Goal: Information Seeking & Learning: Learn about a topic

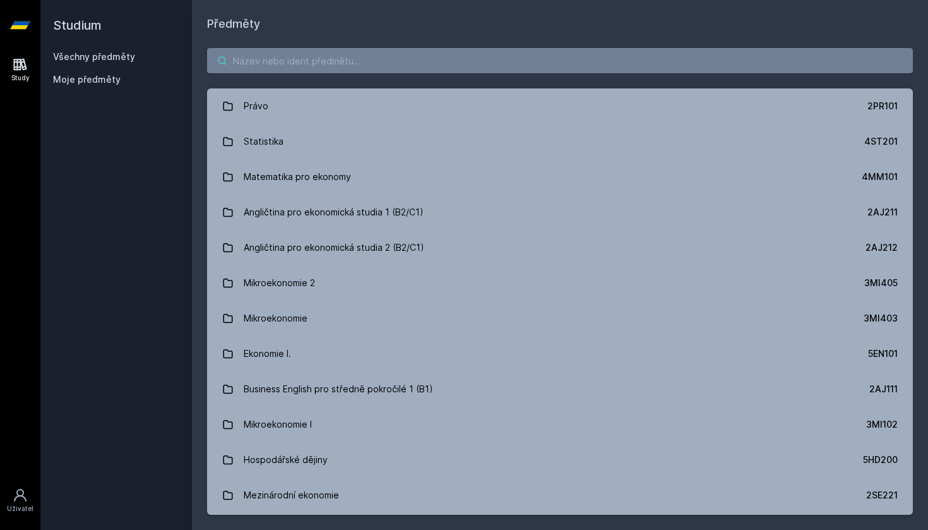
click at [287, 64] on input "search" at bounding box center [560, 60] width 706 height 25
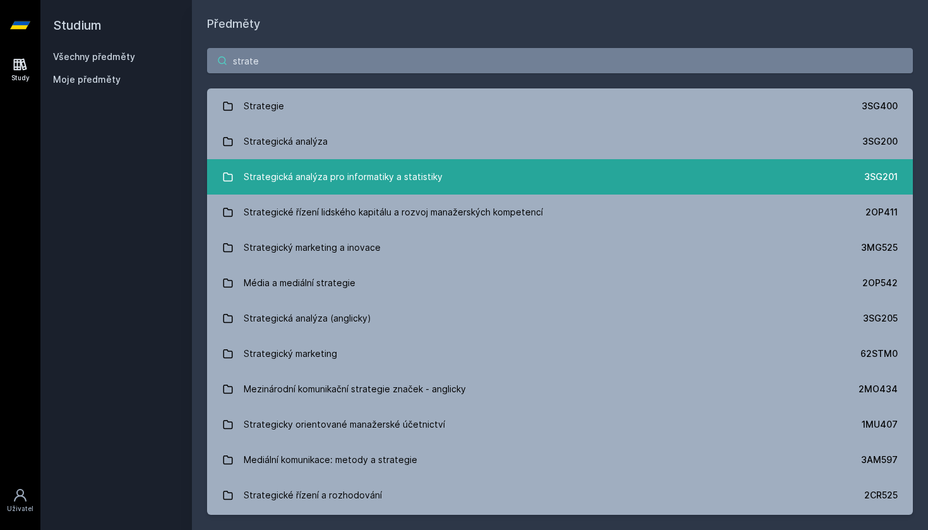
type input "strate"
click at [297, 175] on div "Strategická analýza pro informatiky a statistiky" at bounding box center [343, 176] width 199 height 25
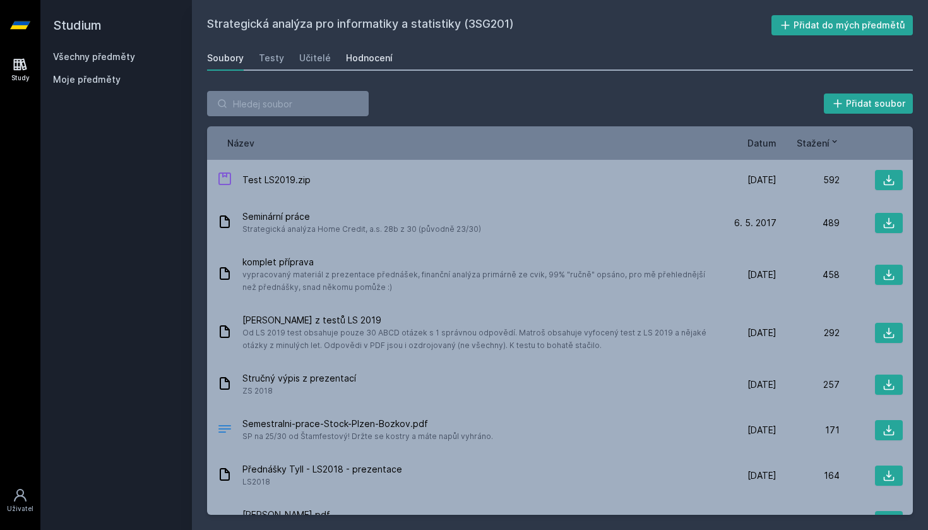
click at [359, 61] on div "Hodnocení" at bounding box center [369, 58] width 47 height 13
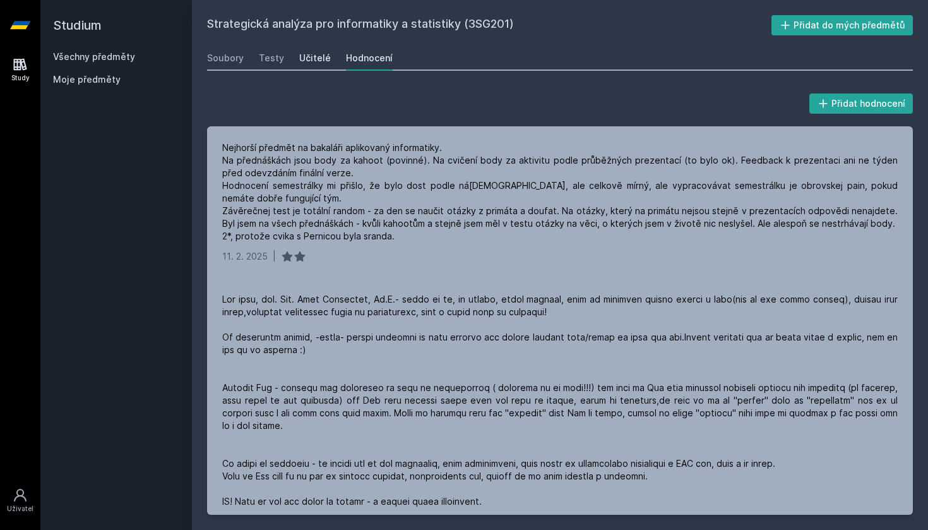
click at [317, 51] on link "Učitelé" at bounding box center [315, 57] width 32 height 25
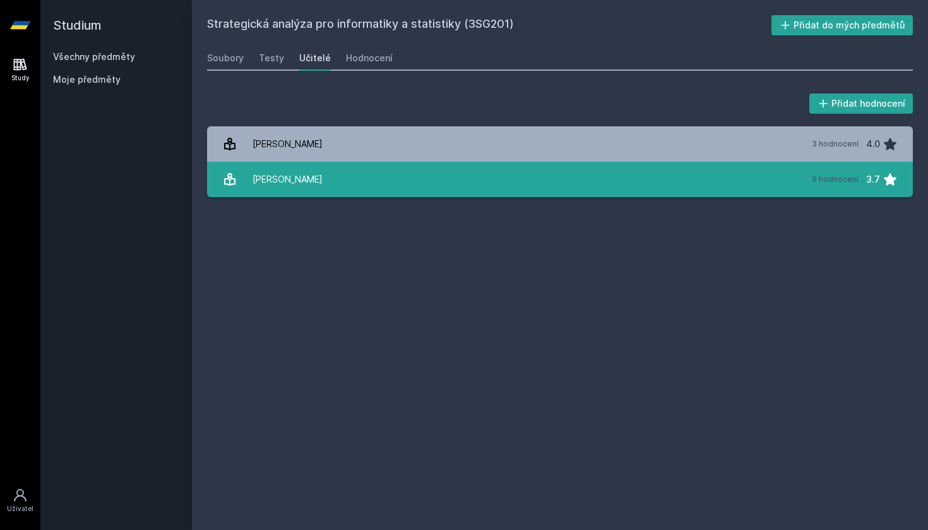
click at [311, 189] on div "[PERSON_NAME]" at bounding box center [288, 179] width 70 height 25
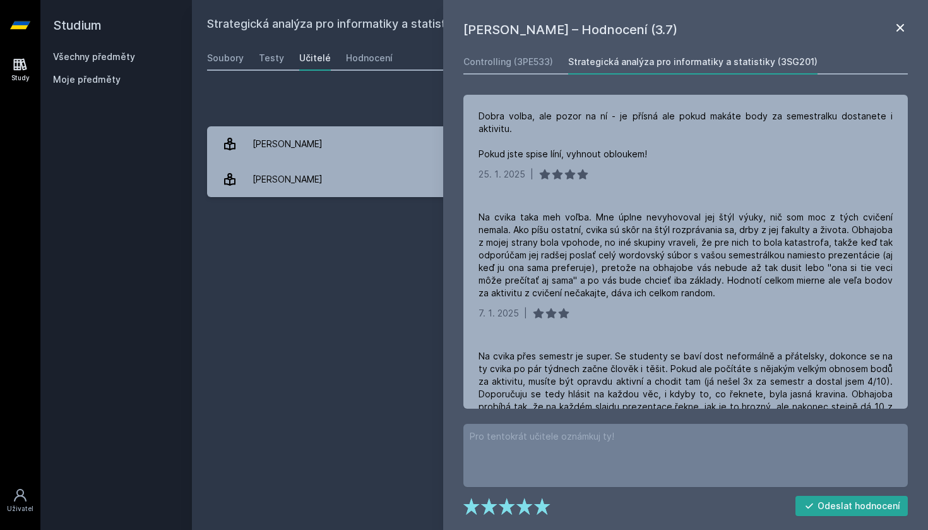
click at [902, 32] on icon at bounding box center [900, 27] width 15 height 15
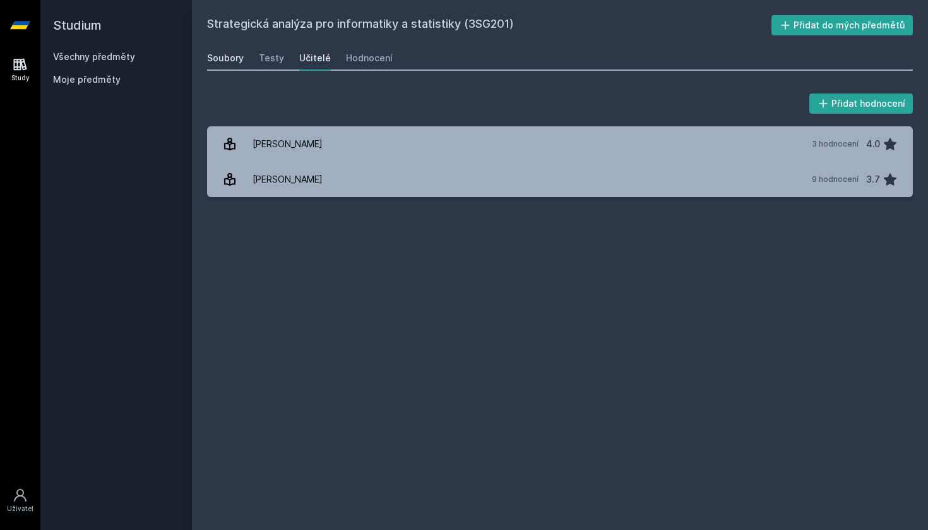
click at [235, 53] on div "Soubory" at bounding box center [225, 58] width 37 height 13
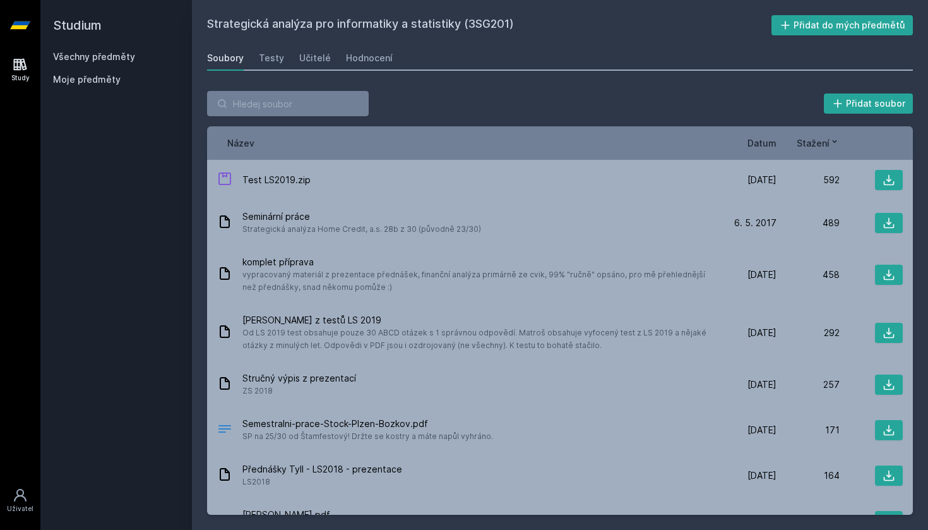
click at [126, 52] on link "Všechny předměty" at bounding box center [94, 56] width 82 height 11
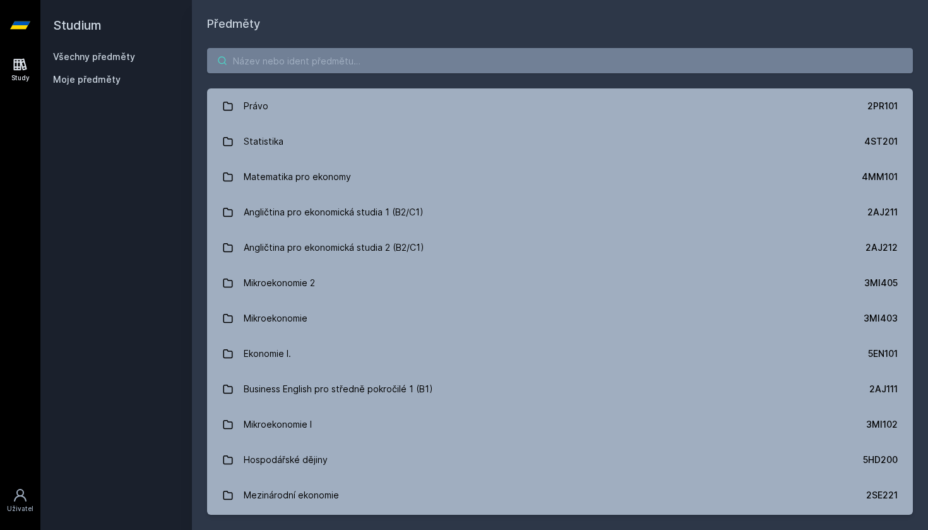
click at [272, 62] on input "search" at bounding box center [560, 60] width 706 height 25
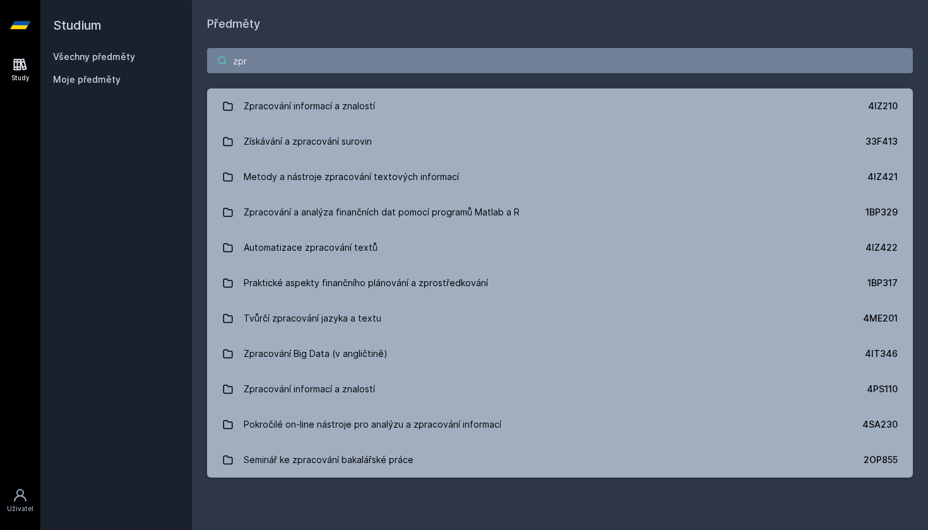
type input "zprávy"
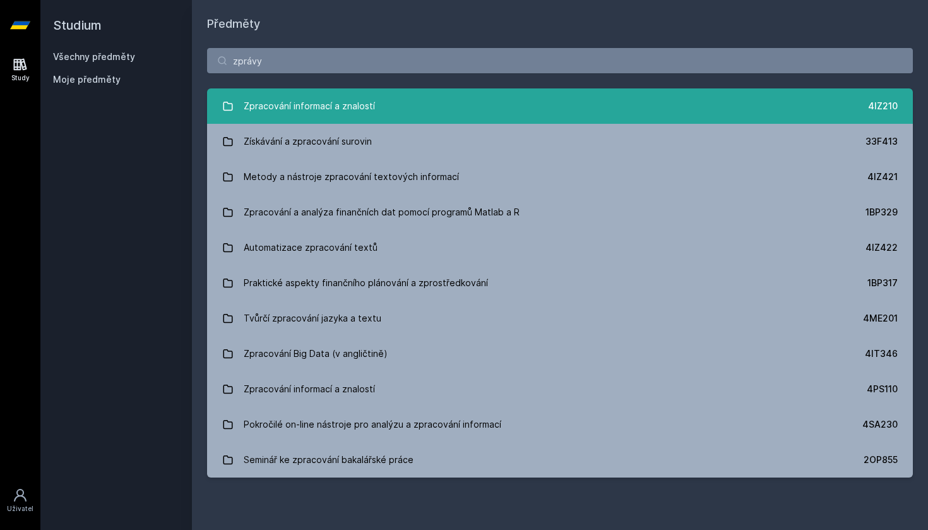
drag, startPoint x: 276, startPoint y: 76, endPoint x: 297, endPoint y: 112, distance: 41.0
click at [297, 112] on div "Zpracování informací a znalostí" at bounding box center [309, 105] width 131 height 25
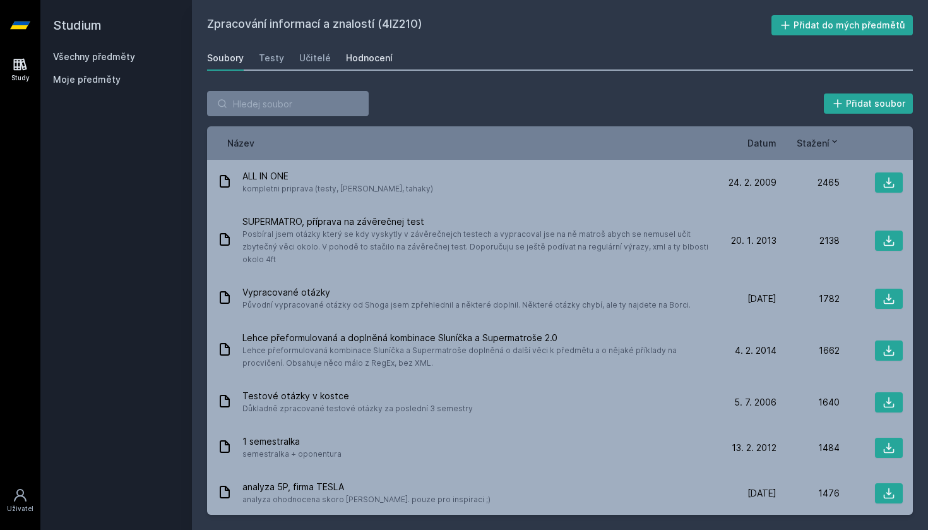
click at [355, 61] on div "Hodnocení" at bounding box center [369, 58] width 47 height 13
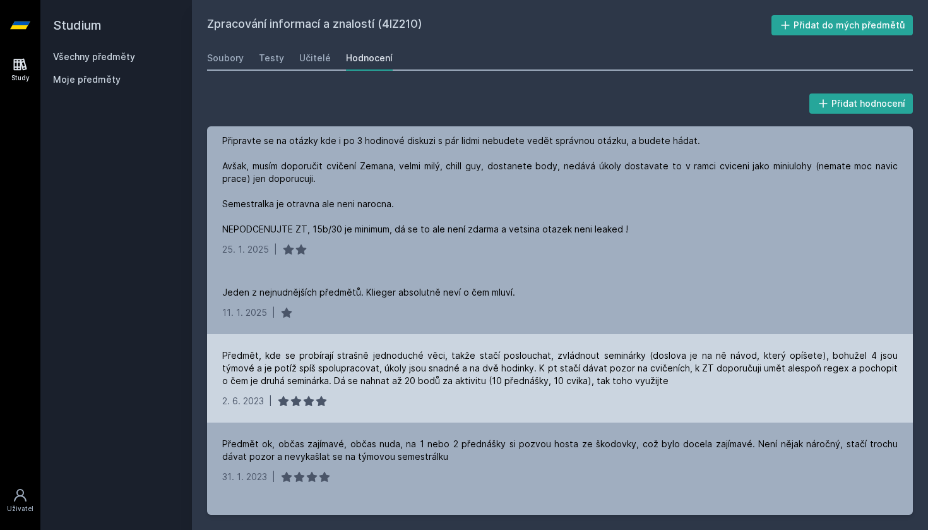
scroll to position [336, 0]
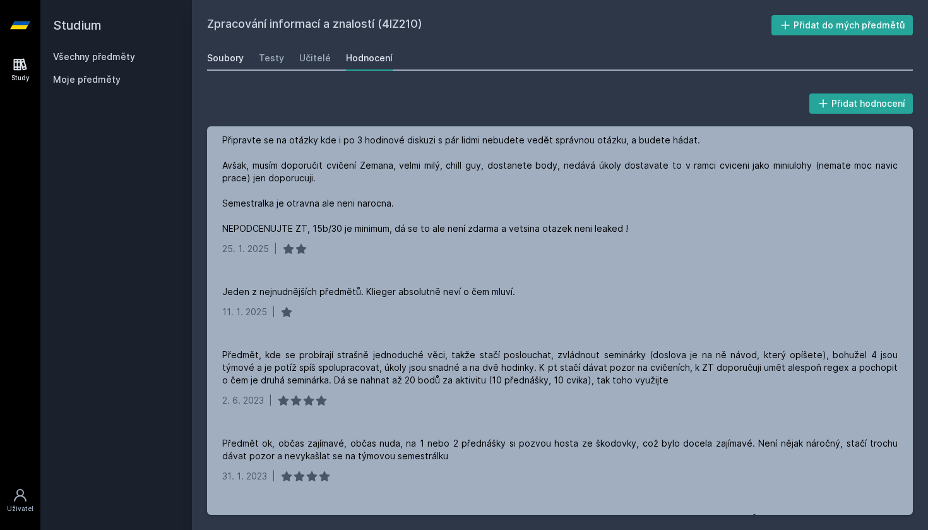
click at [235, 62] on div "Soubory" at bounding box center [225, 58] width 37 height 13
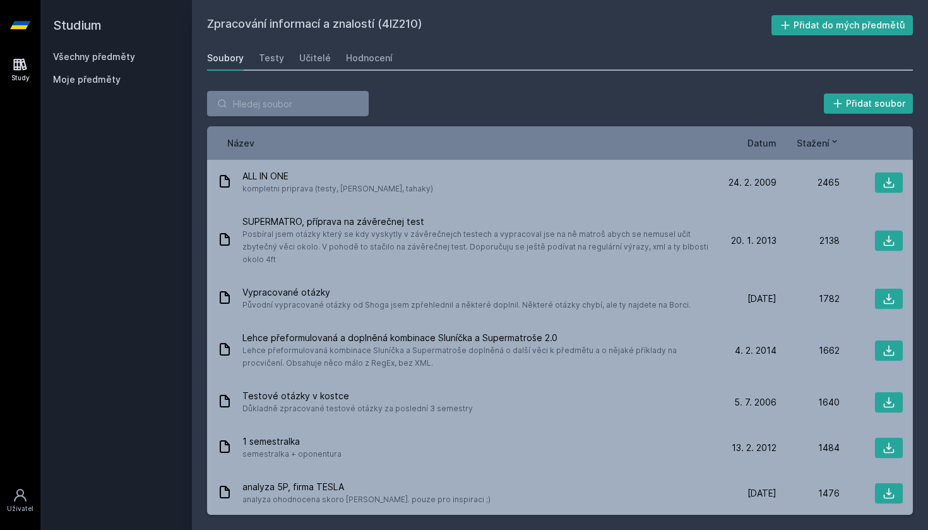
click at [109, 54] on link "Všechny předměty" at bounding box center [94, 56] width 82 height 11
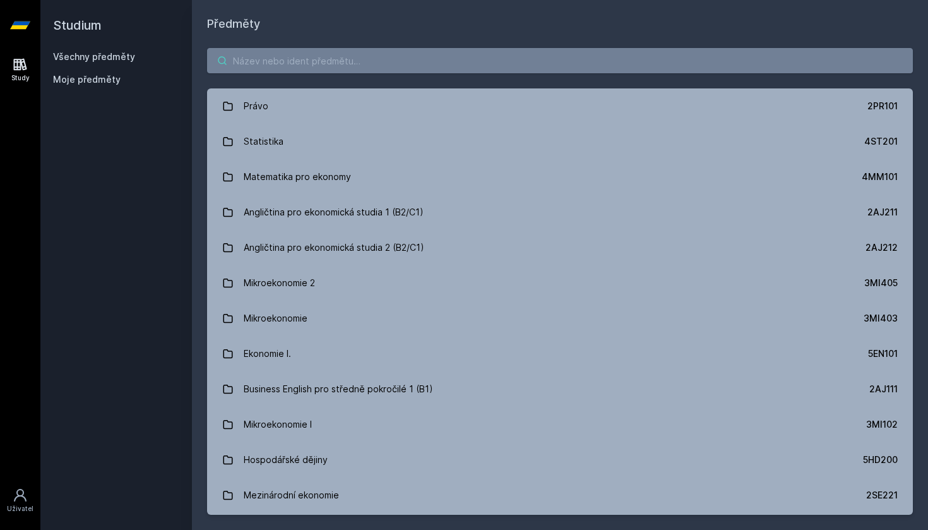
click at [343, 57] on input "search" at bounding box center [560, 60] width 706 height 25
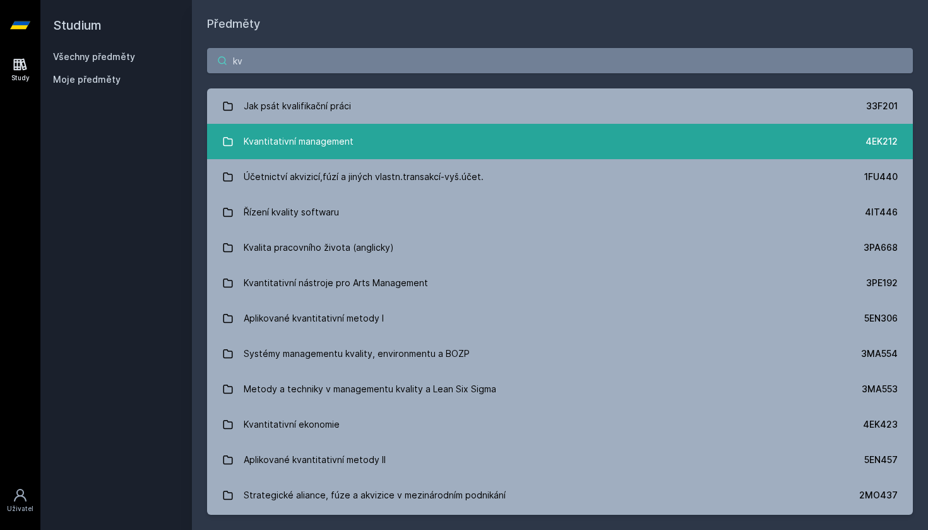
type input "kv"
click at [337, 136] on div "Kvantitativní management" at bounding box center [299, 141] width 110 height 25
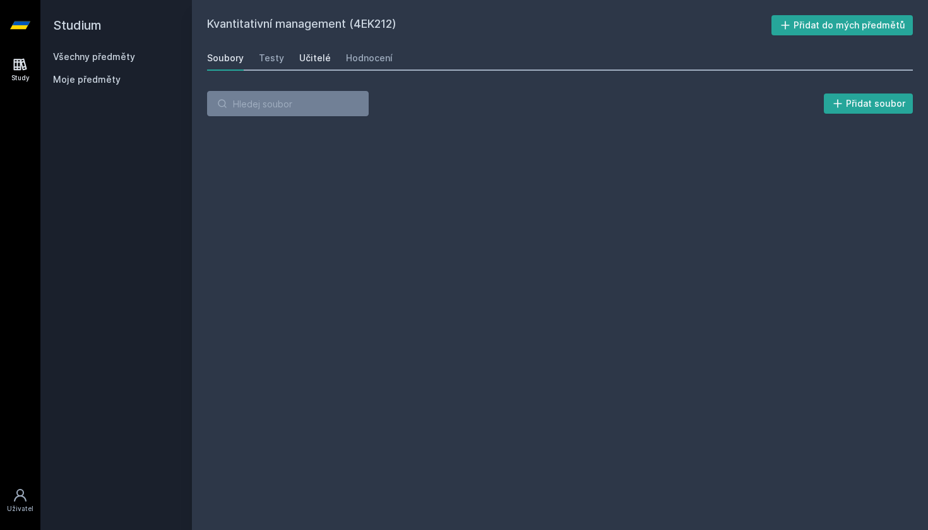
click at [318, 58] on div "Učitelé" at bounding box center [315, 58] width 32 height 13
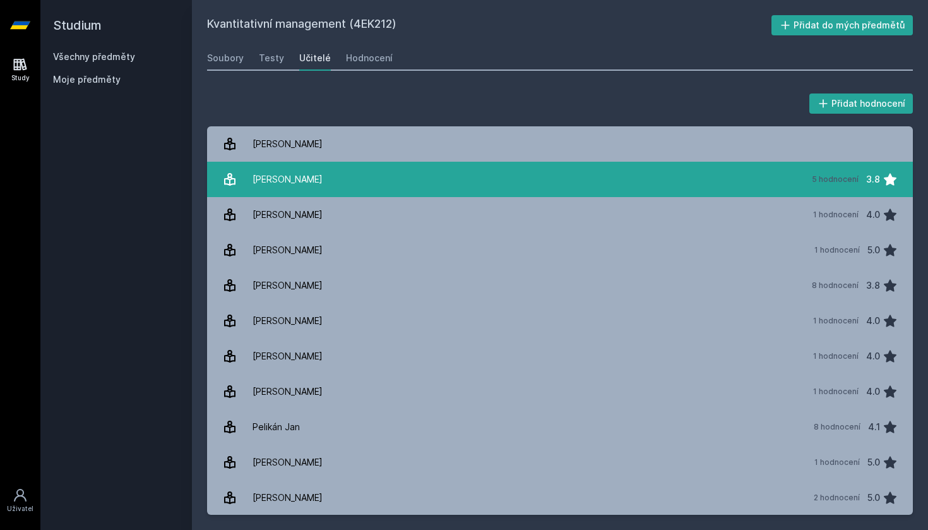
click at [323, 185] on link "[PERSON_NAME] 5 hodnocení 3.8" at bounding box center [560, 179] width 706 height 35
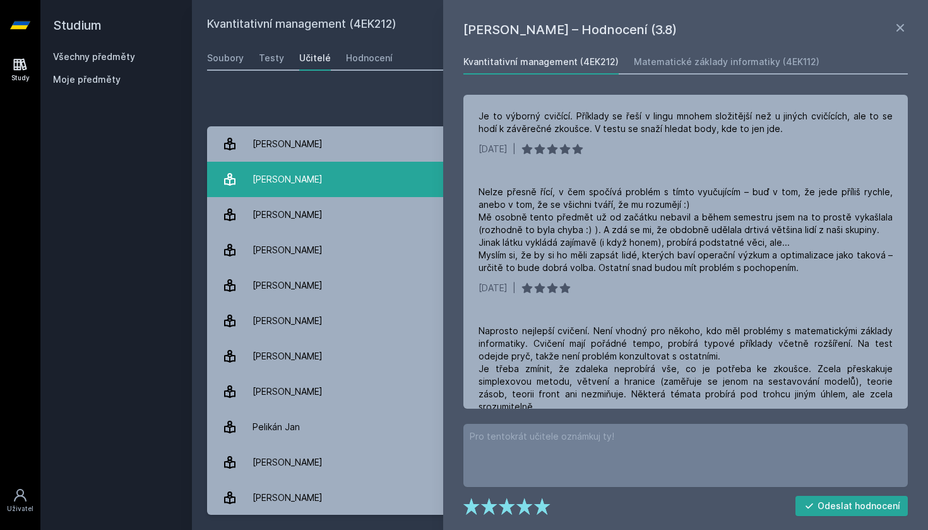
click at [438, 191] on link "[PERSON_NAME] 5 hodnocení 3.8" at bounding box center [560, 179] width 706 height 35
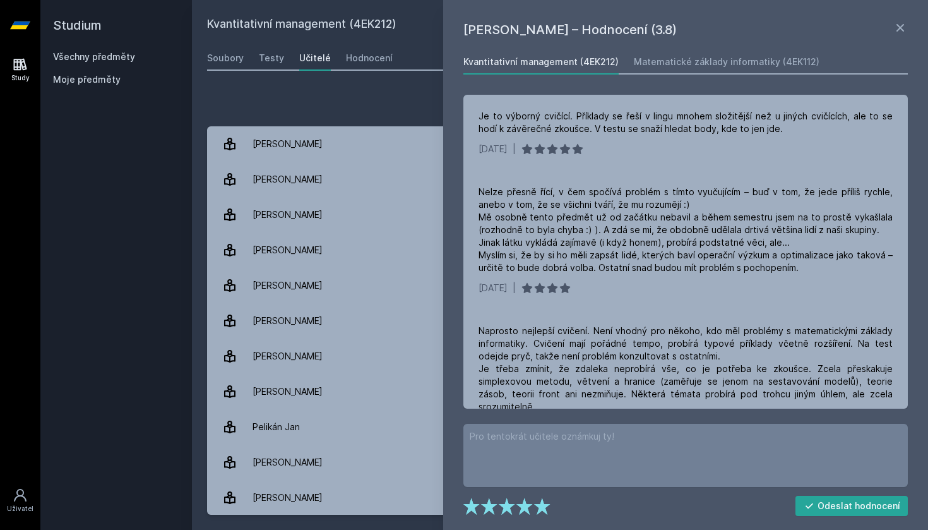
click at [417, 93] on div "Přidat hodnocení" at bounding box center [560, 103] width 706 height 25
click at [790, 52] on link "Matematické základy informatiky (4EK112)" at bounding box center [727, 61] width 186 height 25
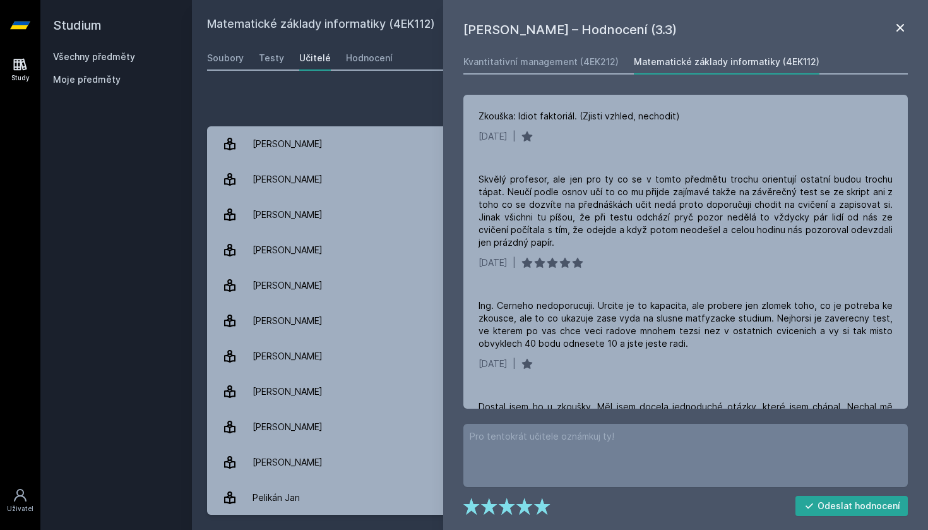
click at [900, 23] on icon at bounding box center [900, 27] width 15 height 15
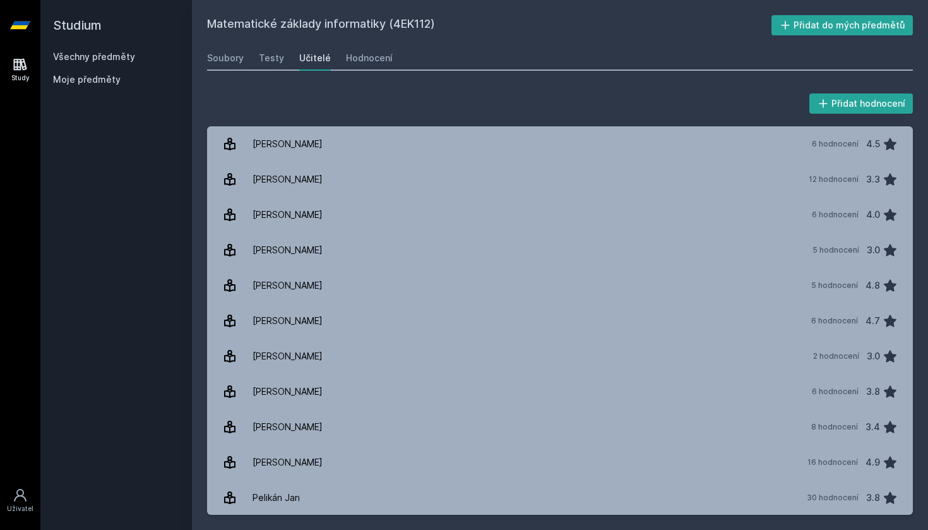
click at [201, 62] on div "Matematické základy informatiky (4EK112) Přidat do mých předmětů [GEOGRAPHIC_DA…" at bounding box center [560, 265] width 736 height 530
click at [222, 64] on div "Soubory" at bounding box center [225, 58] width 37 height 13
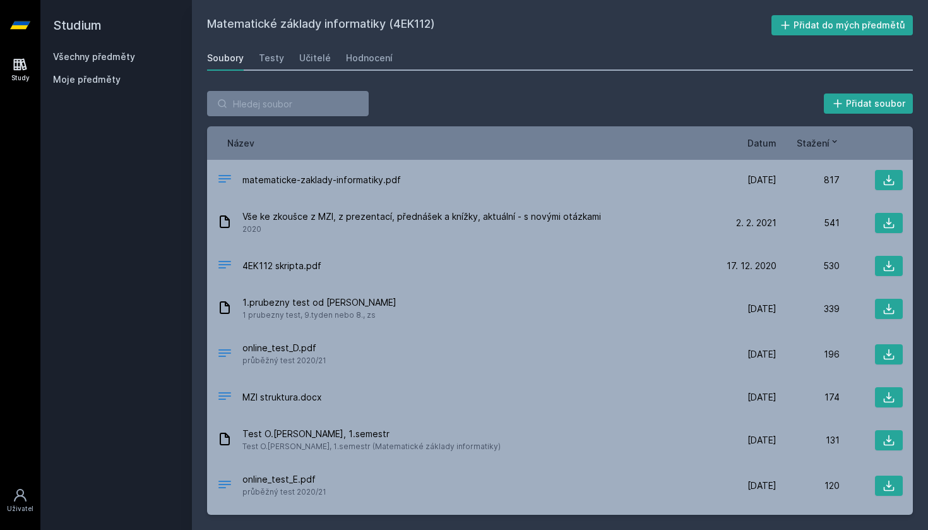
click at [136, 52] on div "Všechny předměty" at bounding box center [116, 57] width 126 height 13
click at [126, 57] on link "Všechny předměty" at bounding box center [94, 56] width 82 height 11
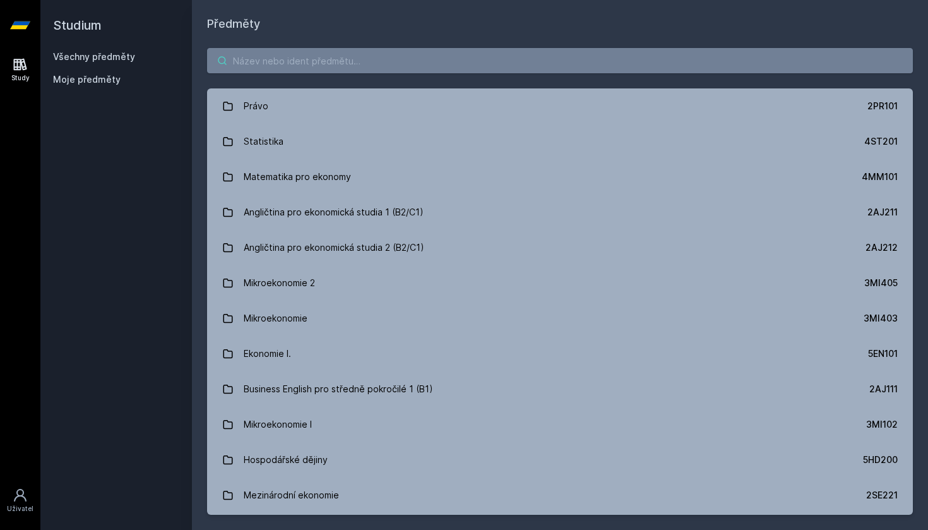
click at [277, 71] on input "search" at bounding box center [560, 60] width 706 height 25
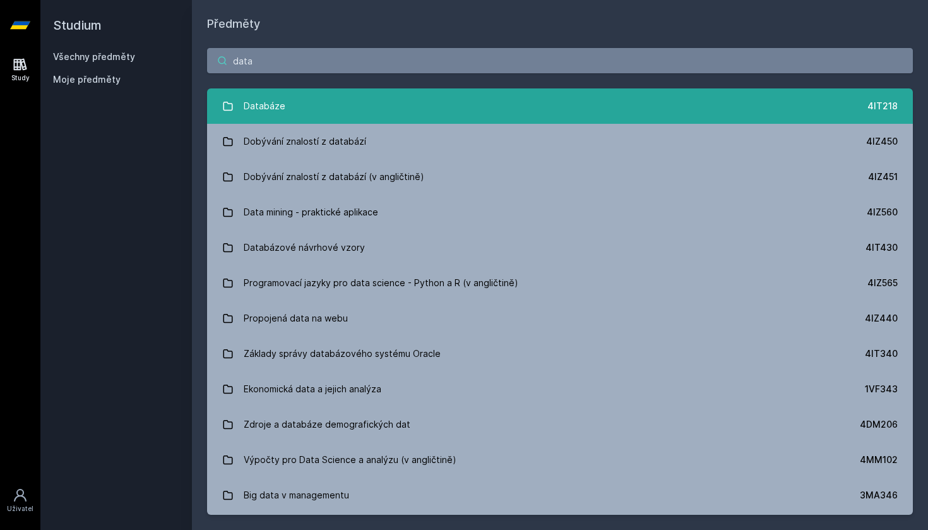
type input "data"
click at [271, 116] on div "Databáze" at bounding box center [265, 105] width 42 height 25
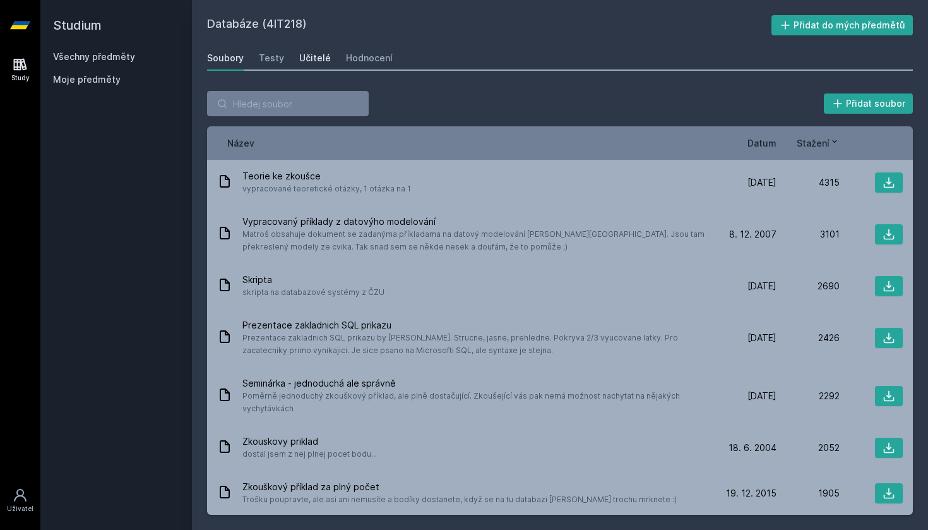
click at [299, 62] on div "Učitelé" at bounding box center [315, 58] width 32 height 13
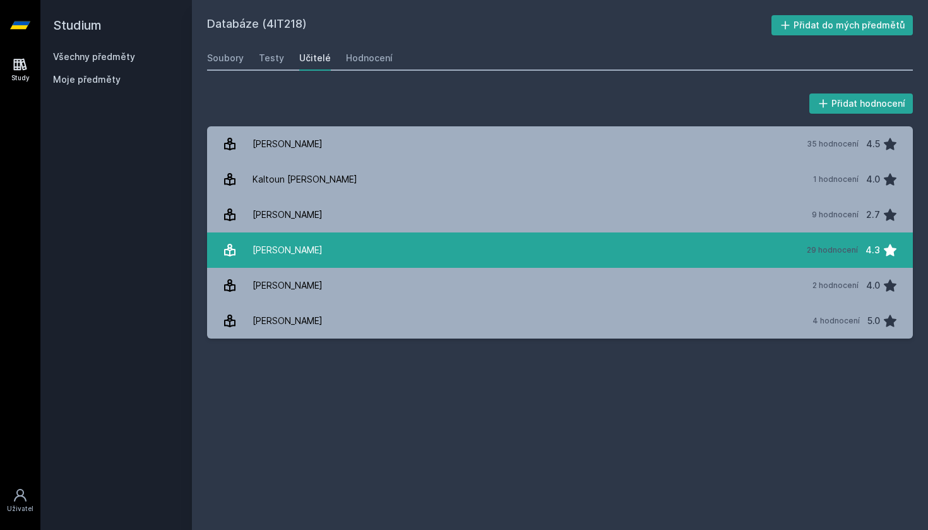
click at [323, 254] on link "[PERSON_NAME] 29 hodnocení 4.3" at bounding box center [560, 249] width 706 height 35
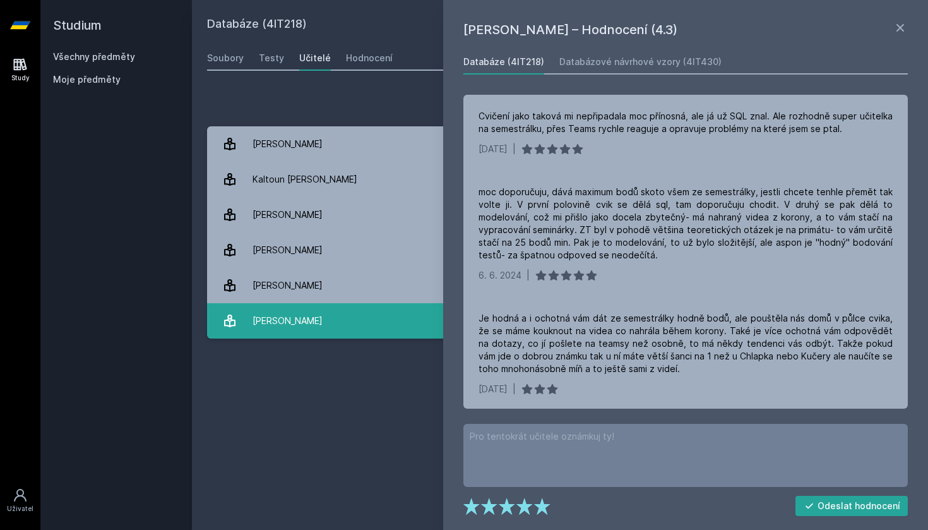
click at [327, 320] on link "[PERSON_NAME] 4 hodnocení 5.0" at bounding box center [560, 320] width 706 height 35
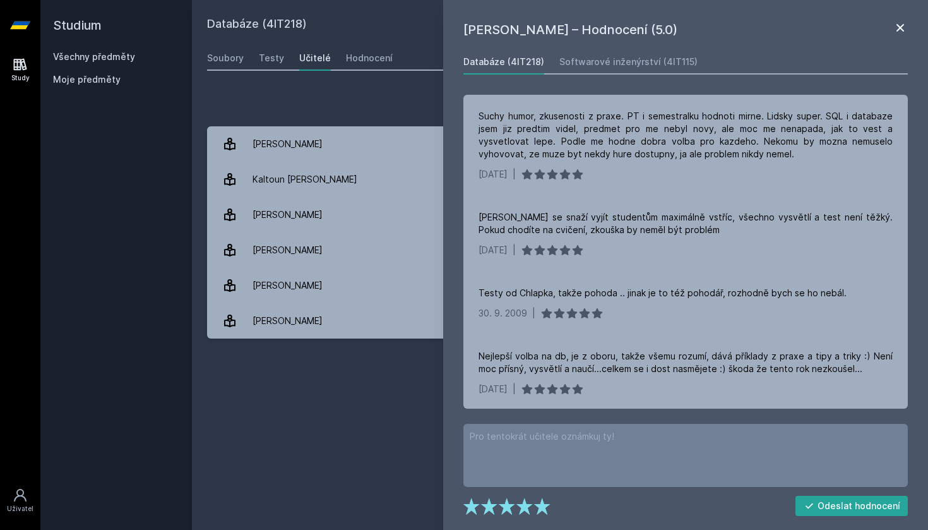
click at [895, 32] on icon at bounding box center [900, 27] width 15 height 15
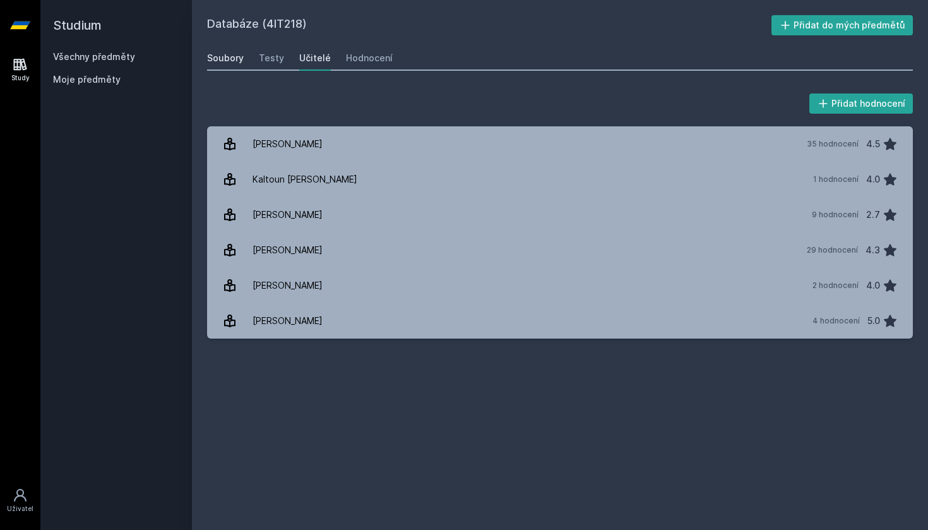
click at [235, 62] on div "Soubory" at bounding box center [225, 58] width 37 height 13
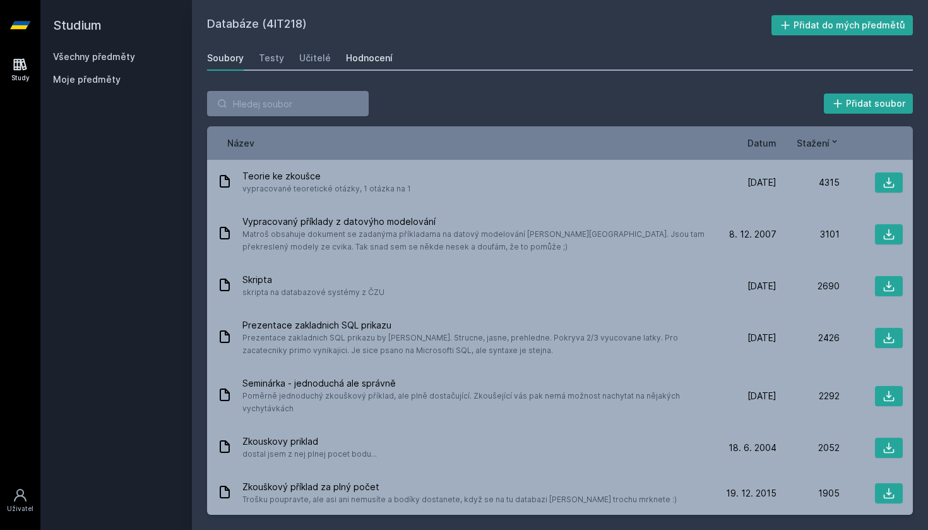
click at [362, 51] on link "Hodnocení" at bounding box center [369, 57] width 47 height 25
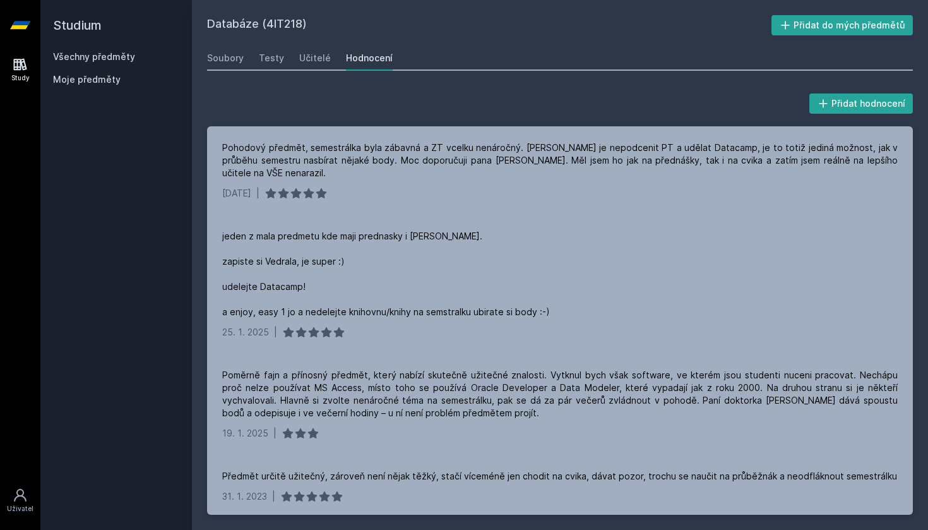
click at [132, 56] on link "Všechny předměty" at bounding box center [94, 56] width 82 height 11
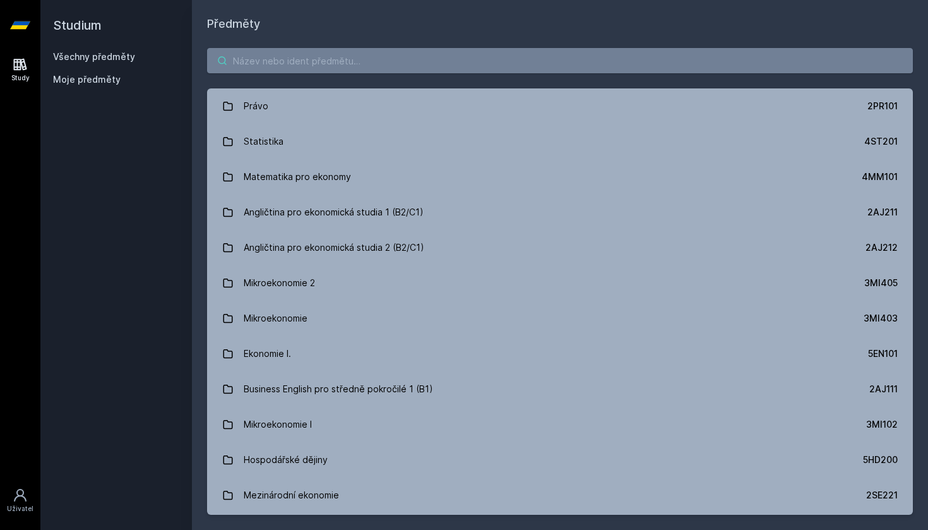
click at [268, 65] on input "search" at bounding box center [560, 60] width 706 height 25
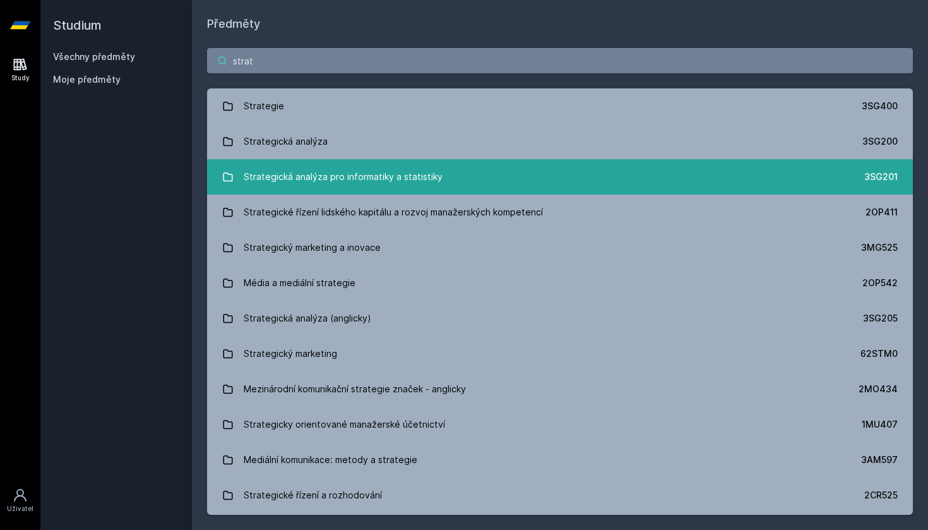
type input "strat"
click at [302, 176] on div "Strategická analýza pro informatiky a statistiky" at bounding box center [343, 176] width 199 height 25
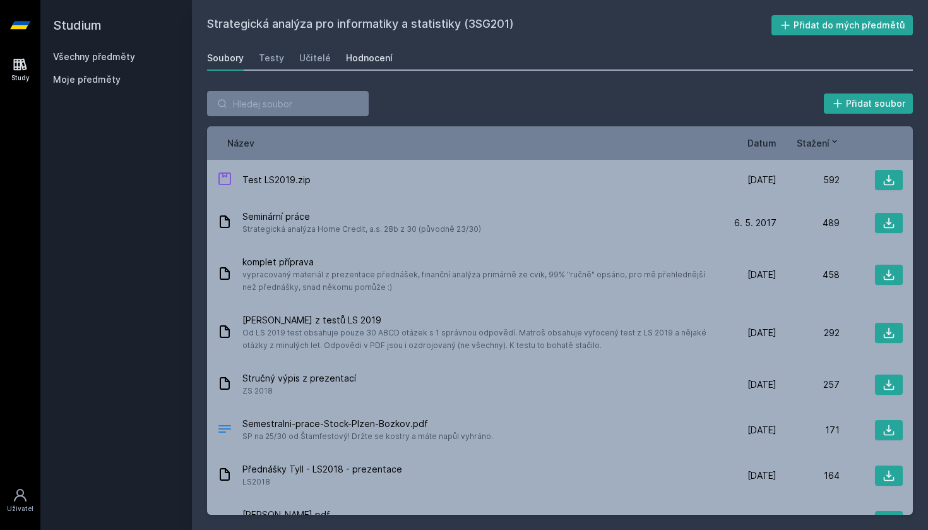
click at [350, 59] on div "Hodnocení" at bounding box center [369, 58] width 47 height 13
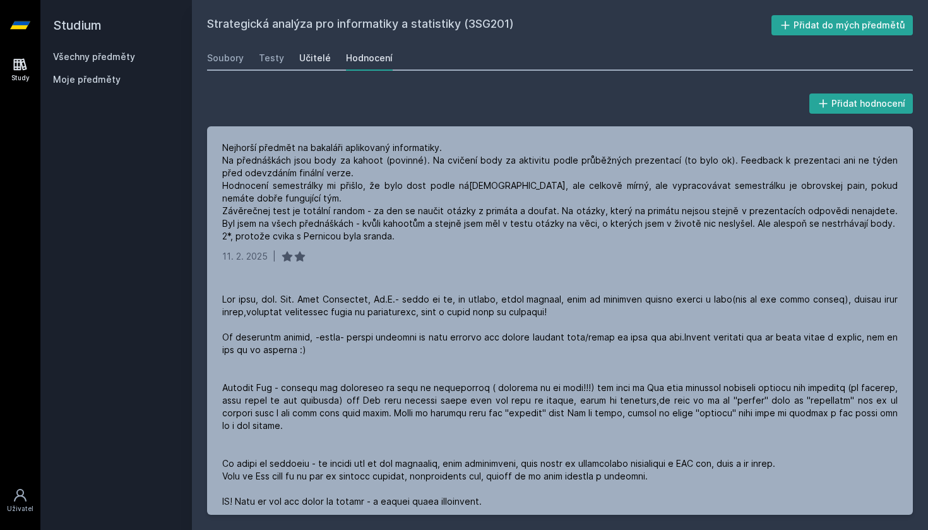
click at [310, 56] on div "Učitelé" at bounding box center [315, 58] width 32 height 13
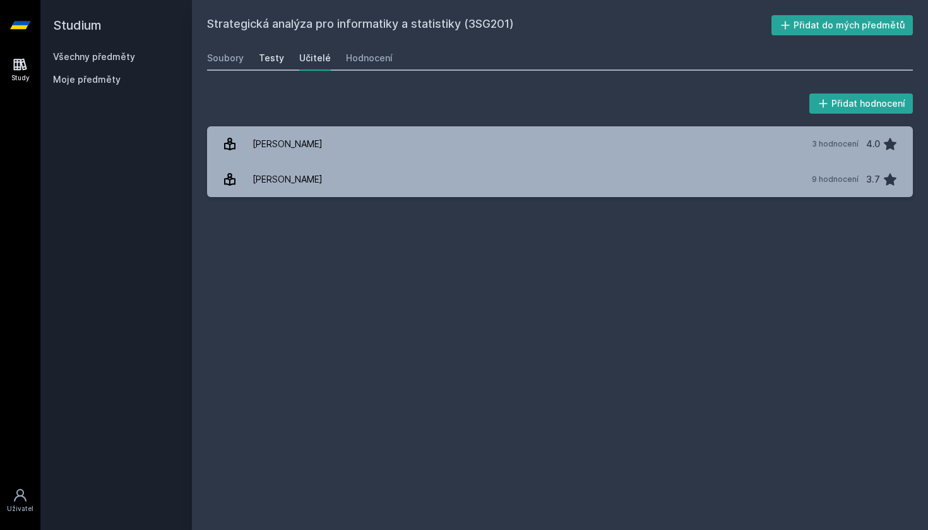
click at [265, 58] on div "Testy" at bounding box center [271, 58] width 25 height 13
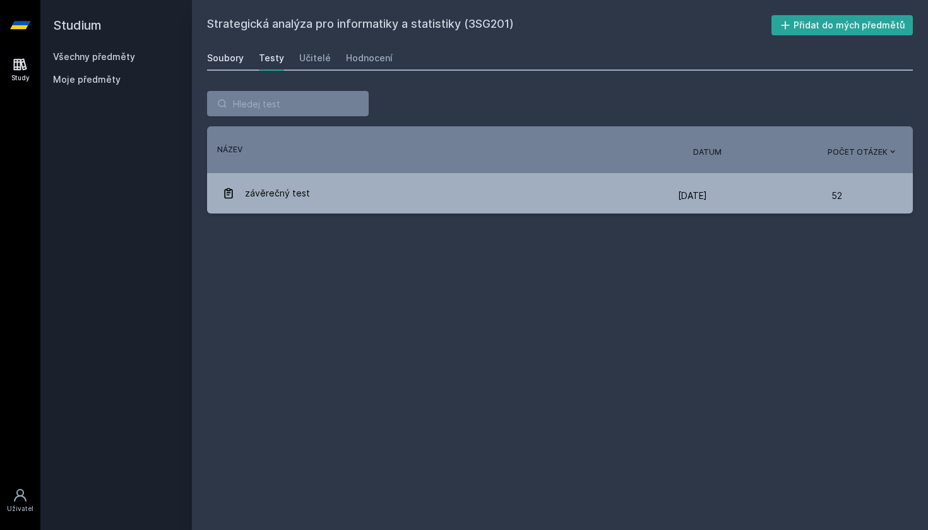
click at [227, 61] on div "Soubory" at bounding box center [225, 58] width 37 height 13
